Goal: Check status: Check status

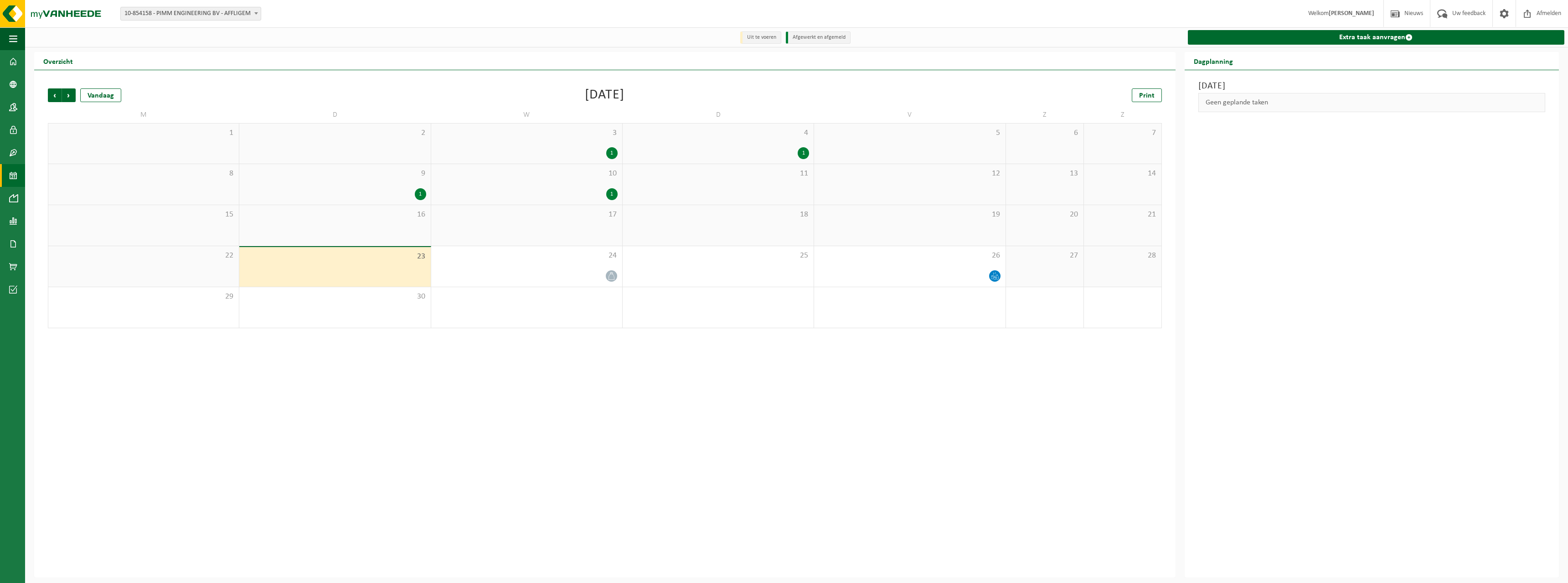
click at [496, 341] on div "Vorige Volgende Vandaag [DATE] Print M D W D V Z Z 1 2 3 1 4 1 5 6 7 8 9 1 10 1…" at bounding box center [604, 323] width 1141 height 507
click at [412, 269] on div "23" at bounding box center [335, 267] width 191 height 40
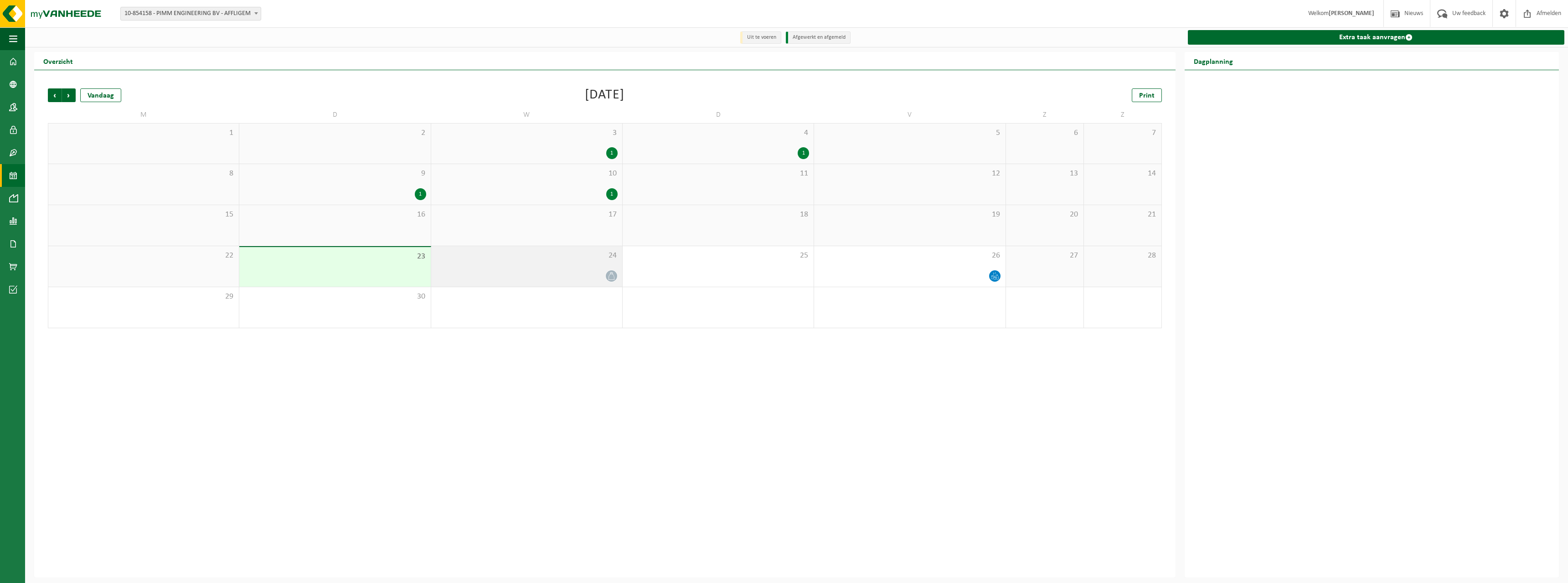
click at [621, 283] on div "24" at bounding box center [527, 266] width 191 height 41
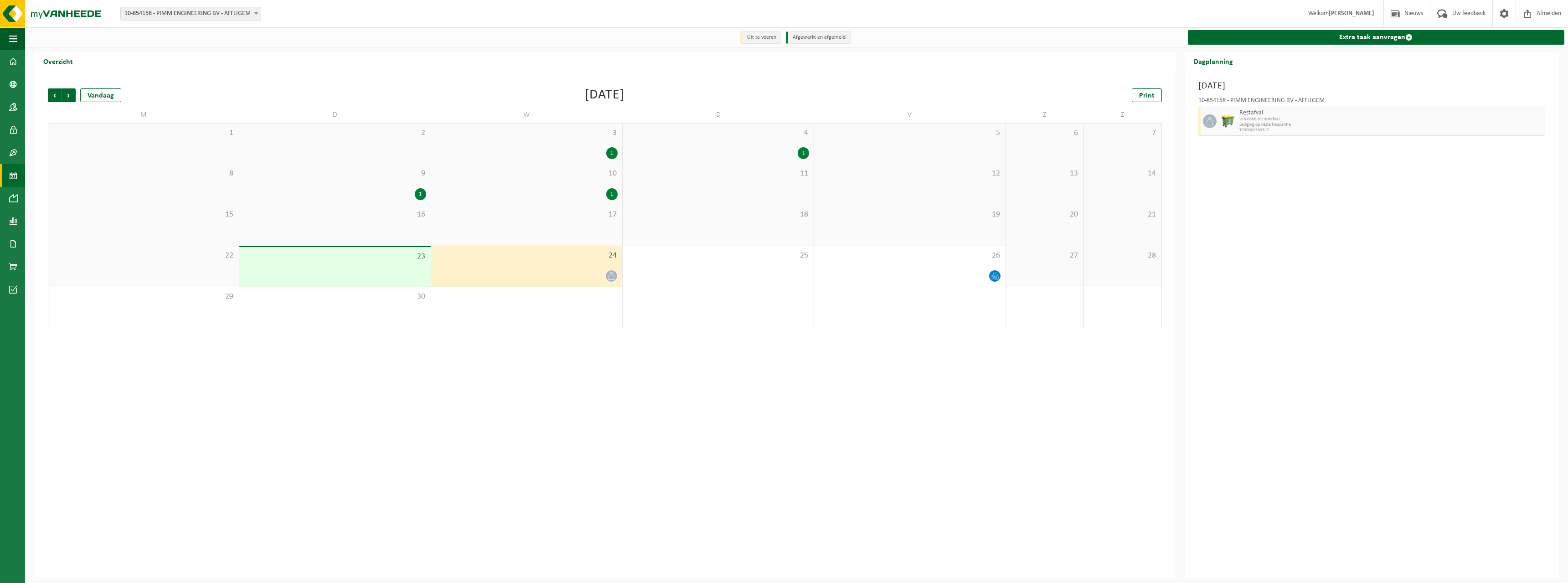
click at [510, 271] on div at bounding box center [527, 276] width 182 height 12
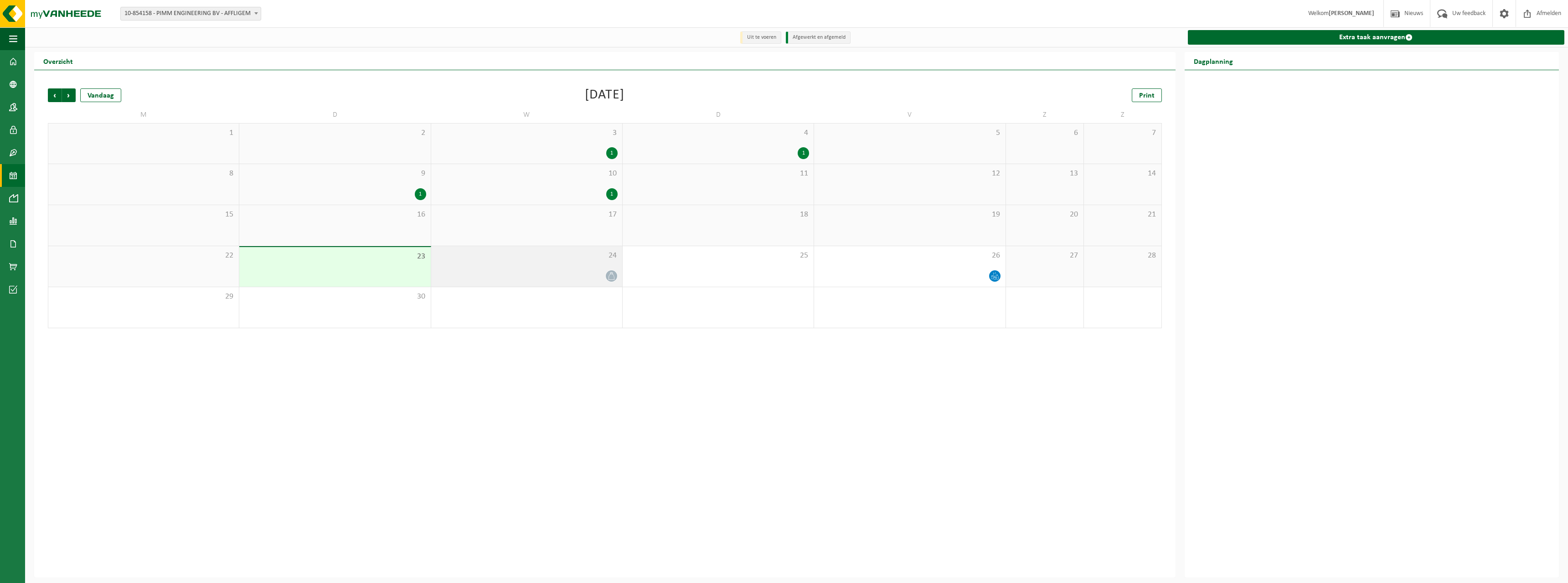
click at [531, 257] on span "24" at bounding box center [527, 256] width 182 height 10
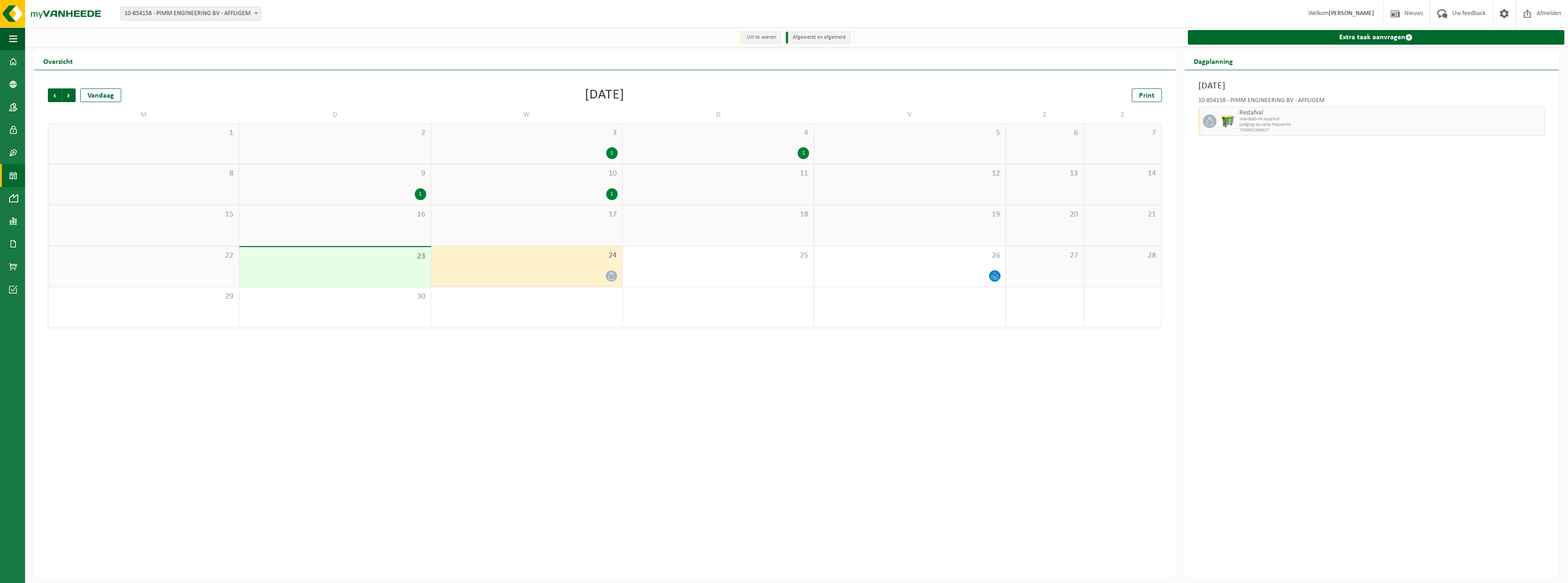
drag, startPoint x: 377, startPoint y: 280, endPoint x: 384, endPoint y: 276, distance: 8.1
click at [377, 280] on div "23" at bounding box center [335, 267] width 191 height 40
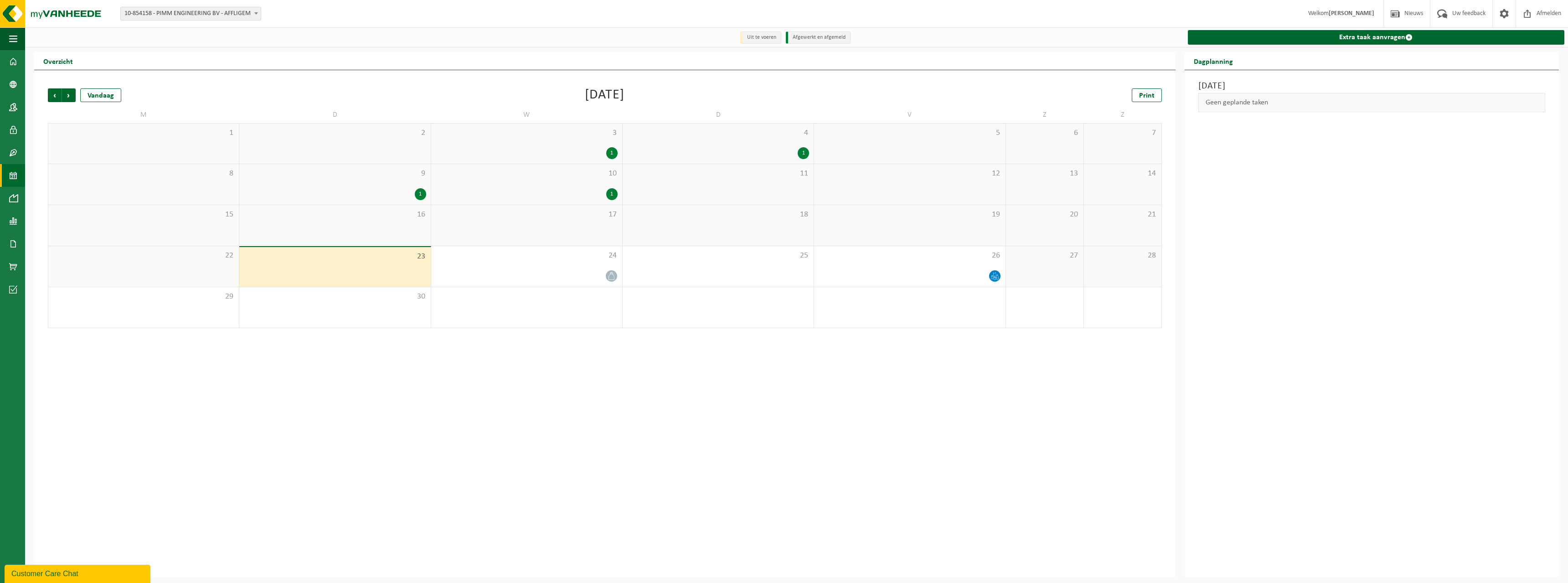
click at [524, 411] on div "Vorige Volgende Vandaag [DATE] Print M D W D V Z Z 1 2 3 1 4 1 5 6 7 8 9 1 10 1…" at bounding box center [604, 323] width 1141 height 507
click at [417, 198] on div "1" at bounding box center [420, 194] width 12 height 12
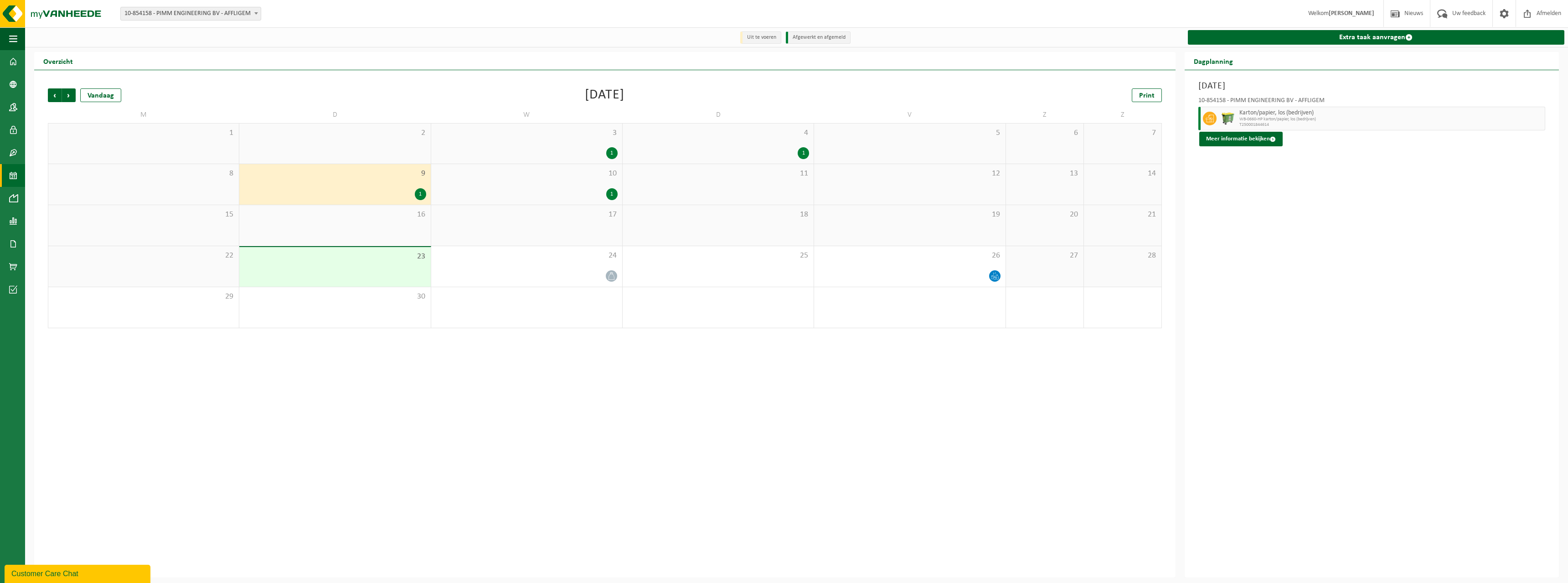
click at [513, 246] on tbody "1 2 3 1 4 1 5 6 7 8 9 1 10 1 11 12 13 14 15 16 17 18 19 20 21 22 23 24 25 26 27…" at bounding box center [605, 225] width 1114 height 205
click at [435, 324] on div "1" at bounding box center [527, 307] width 191 height 41
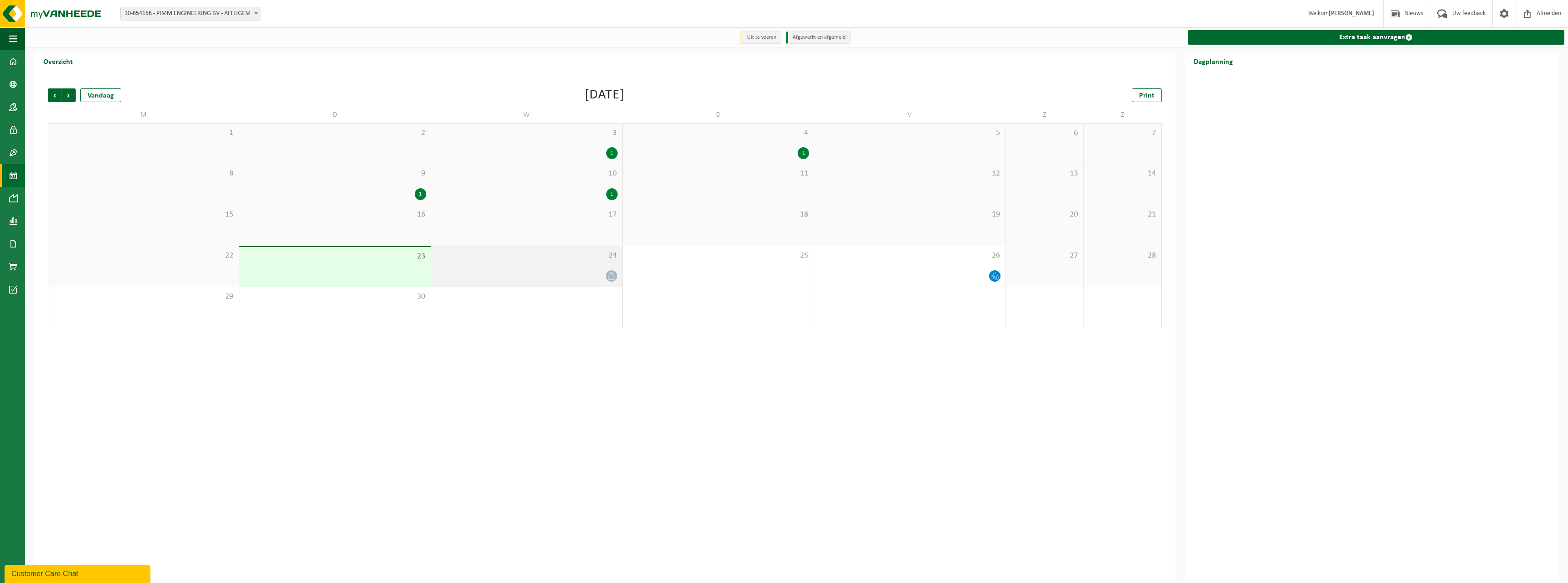
click at [583, 260] on span "24" at bounding box center [527, 256] width 182 height 10
